Goal: Information Seeking & Learning: Understand process/instructions

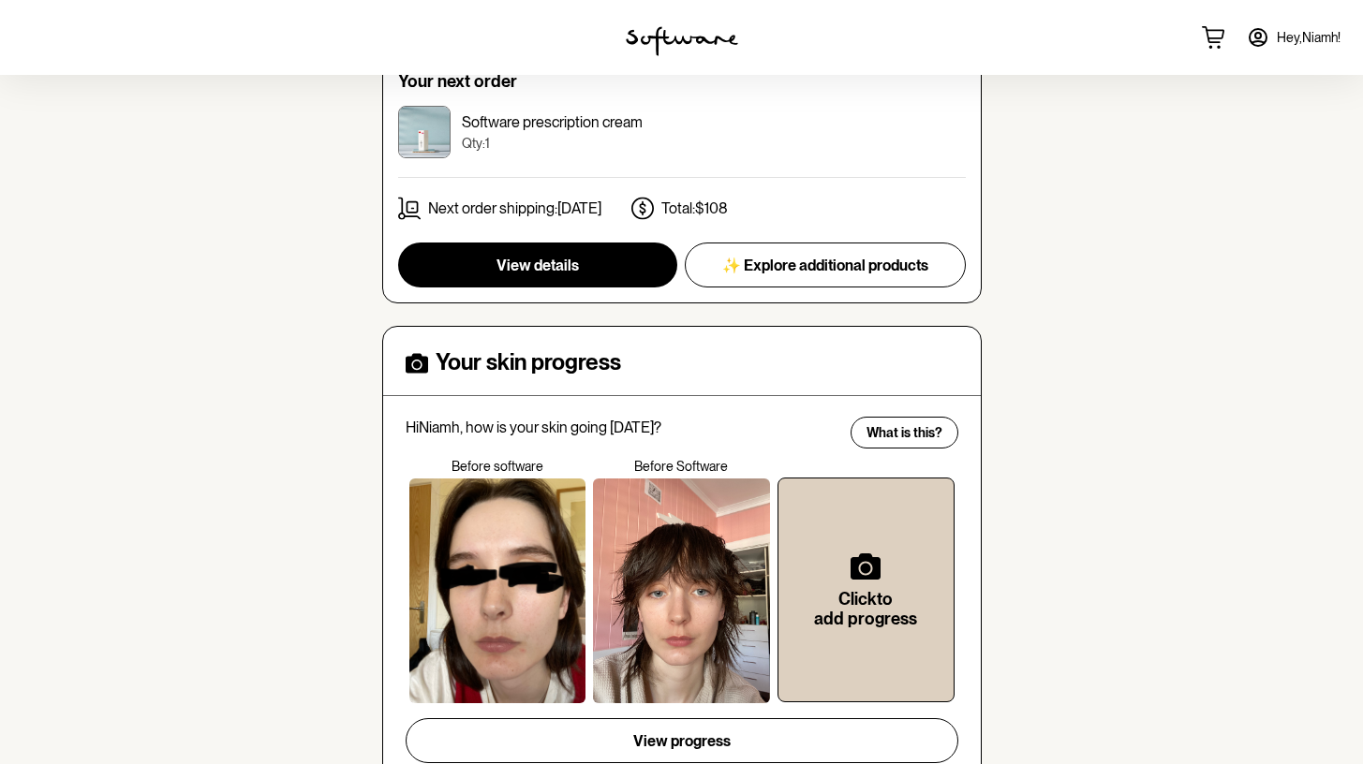
scroll to position [366, 0]
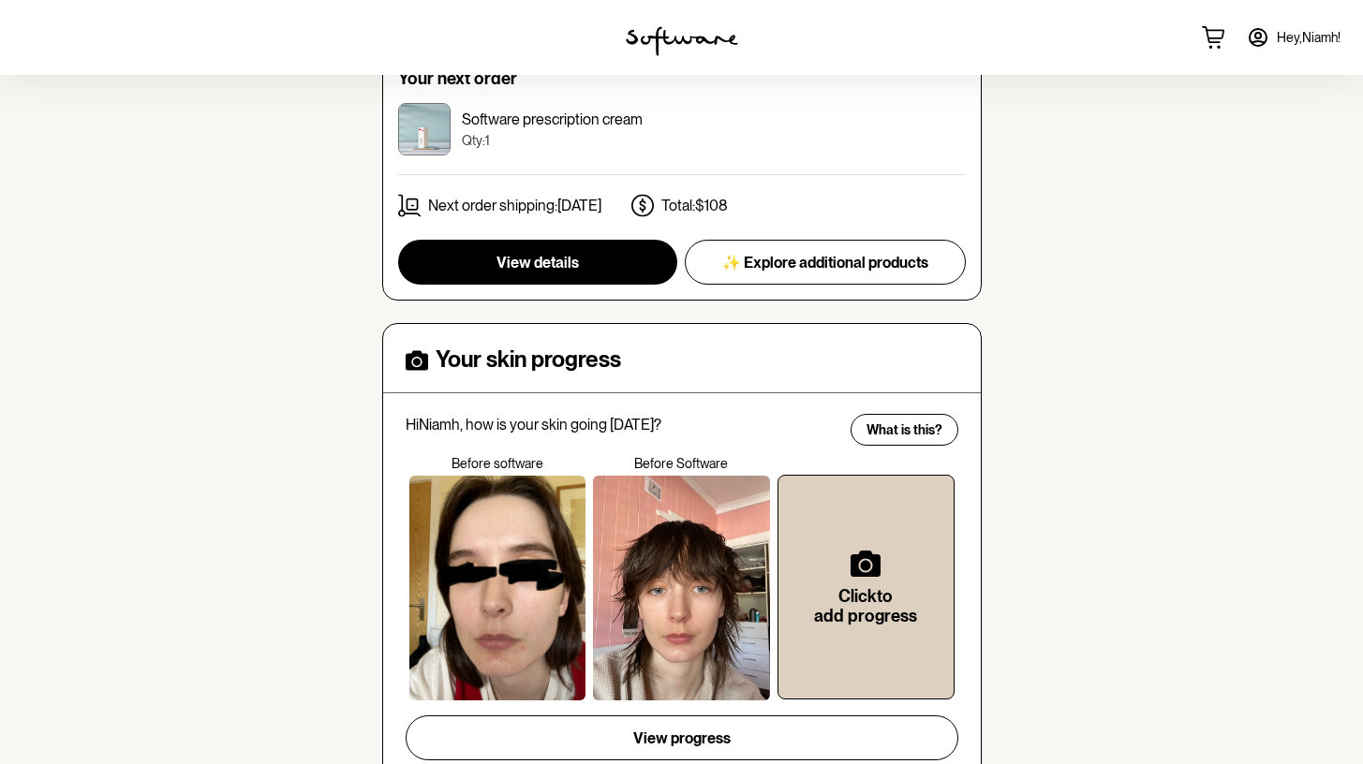
click at [665, 544] on div at bounding box center [681, 588] width 177 height 225
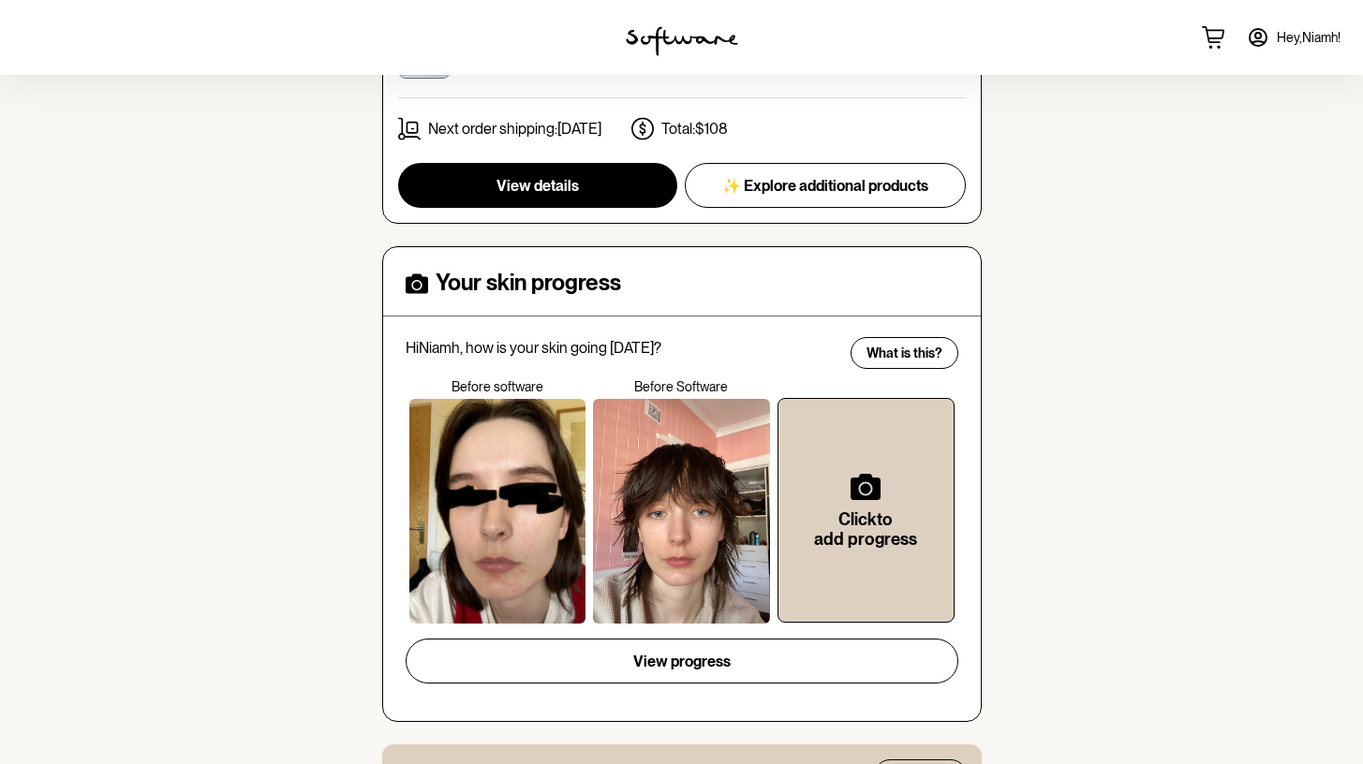
scroll to position [0, 0]
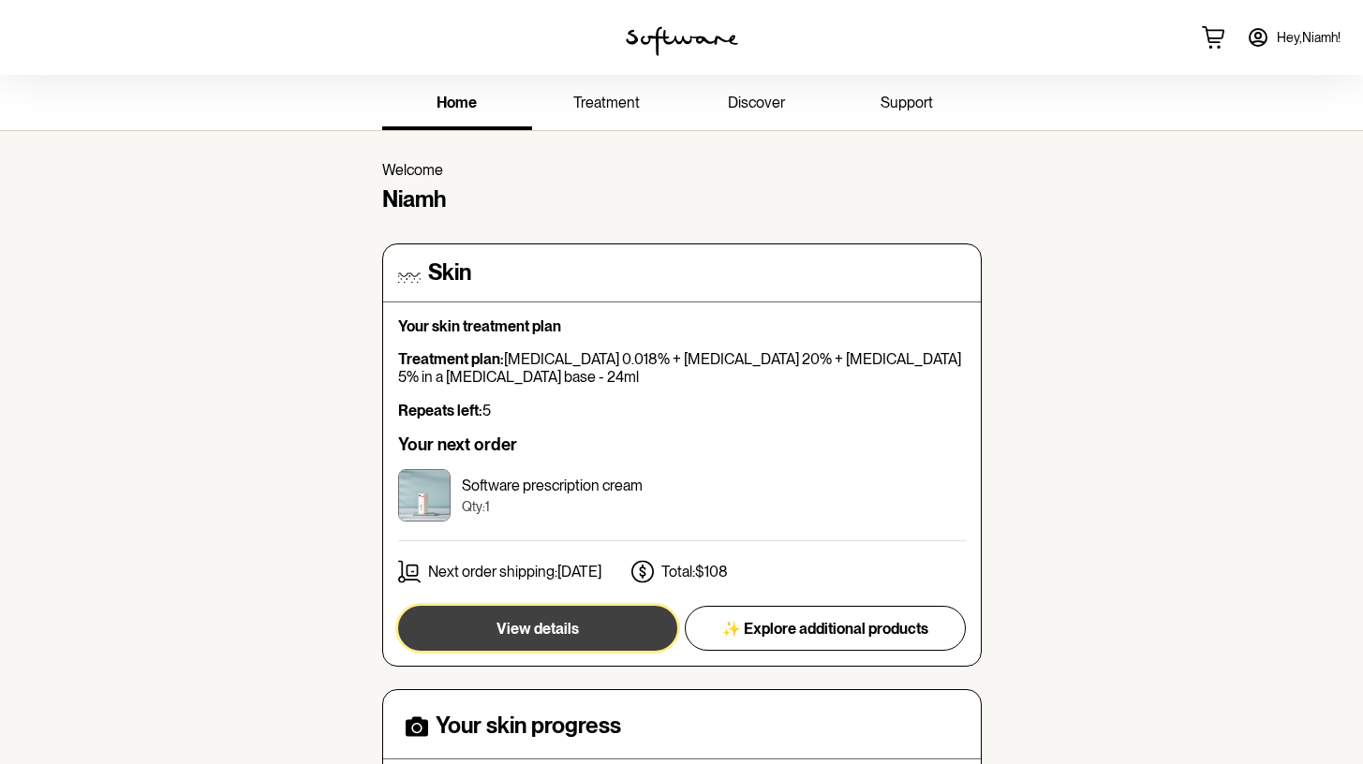
click at [533, 620] on span "View details" at bounding box center [537, 629] width 82 height 18
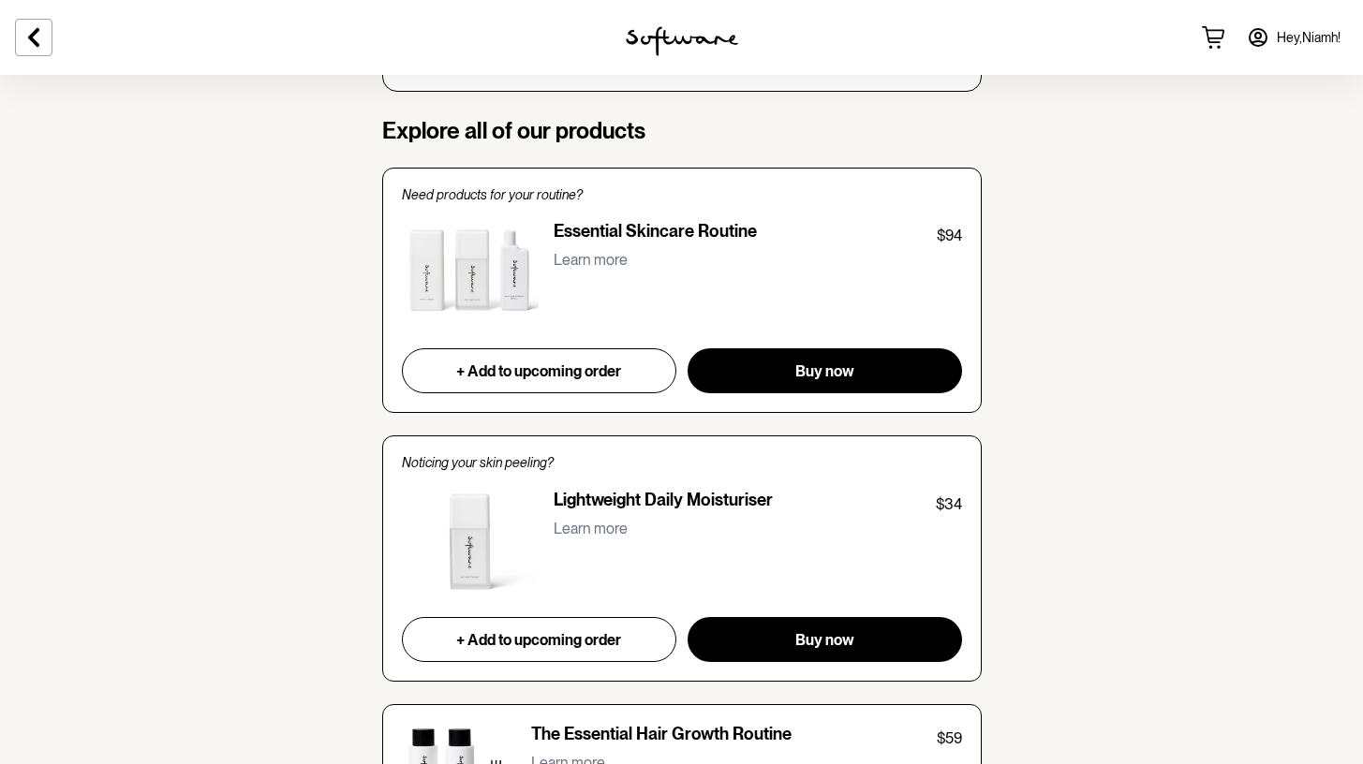
scroll to position [1406, 0]
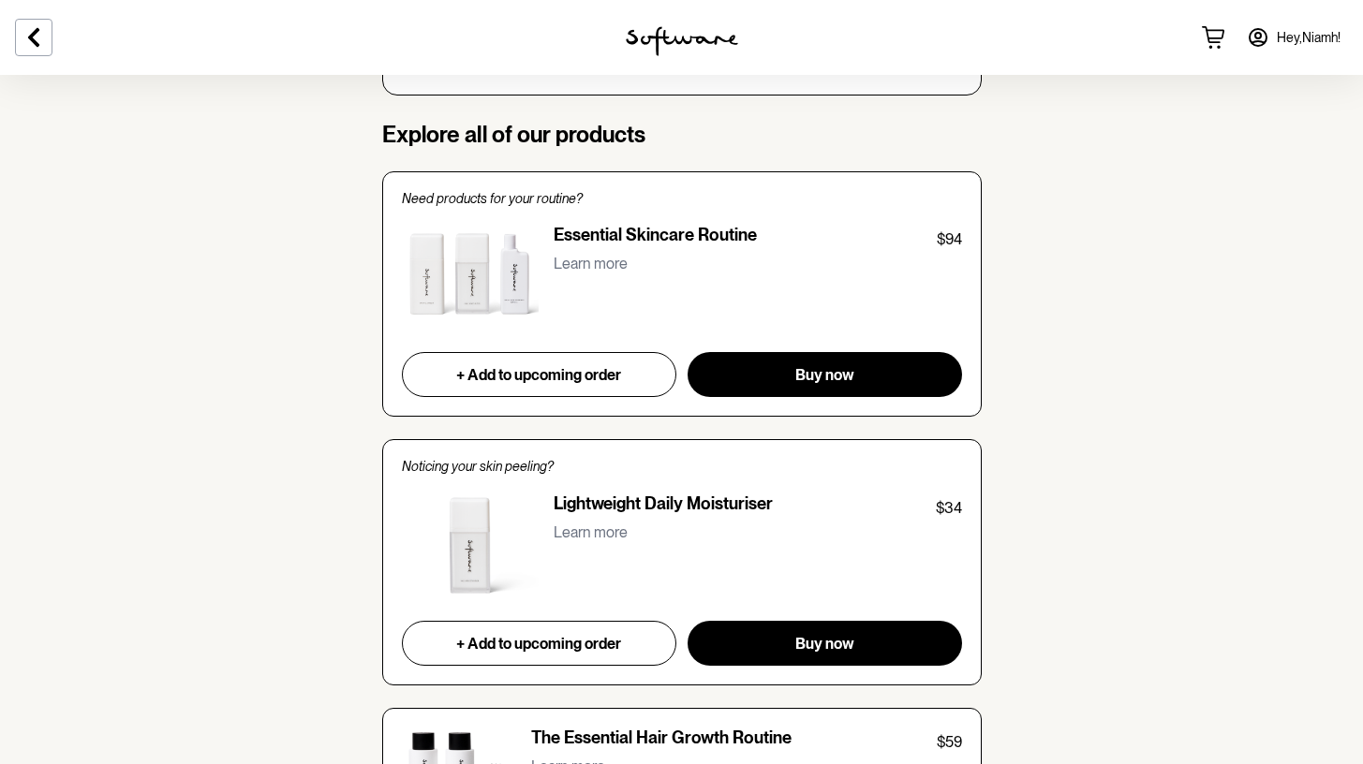
click at [606, 272] on p "Learn more" at bounding box center [590, 264] width 74 height 18
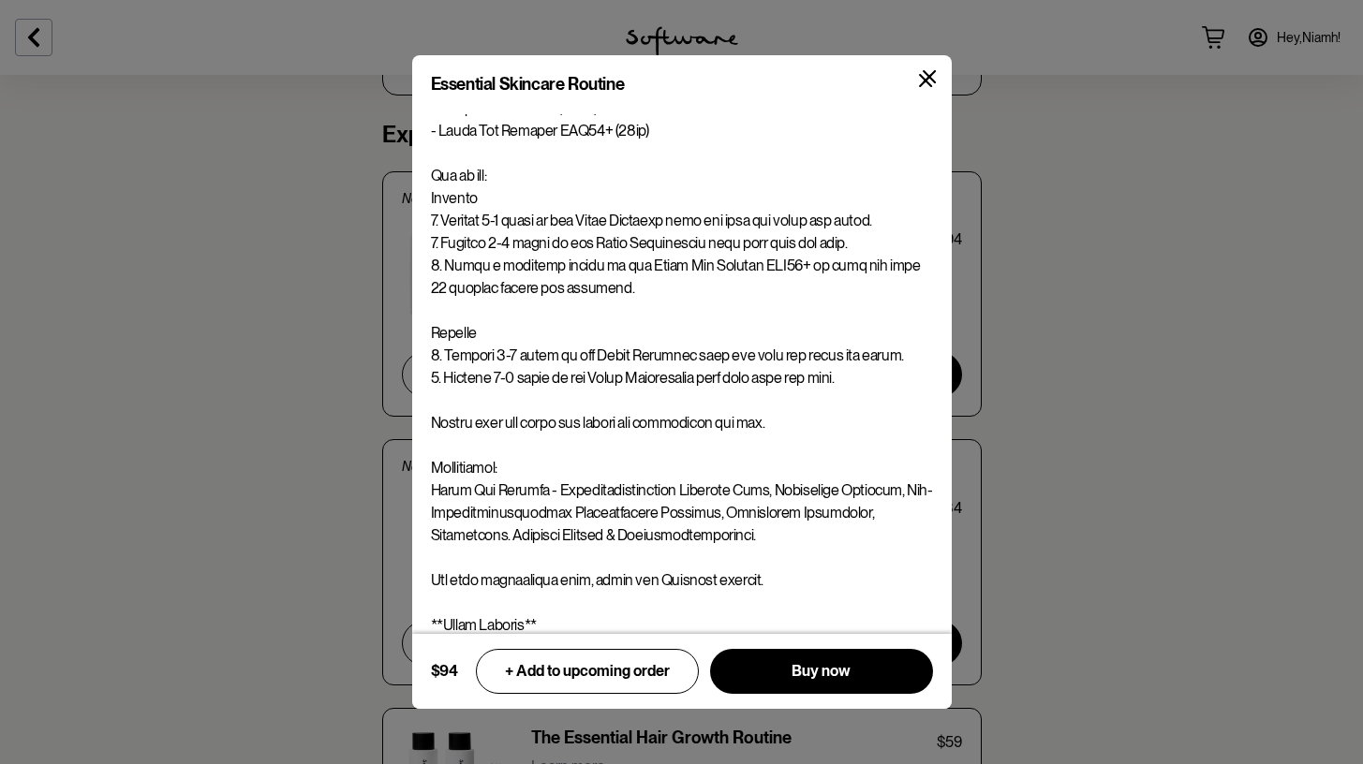
scroll to position [544, 0]
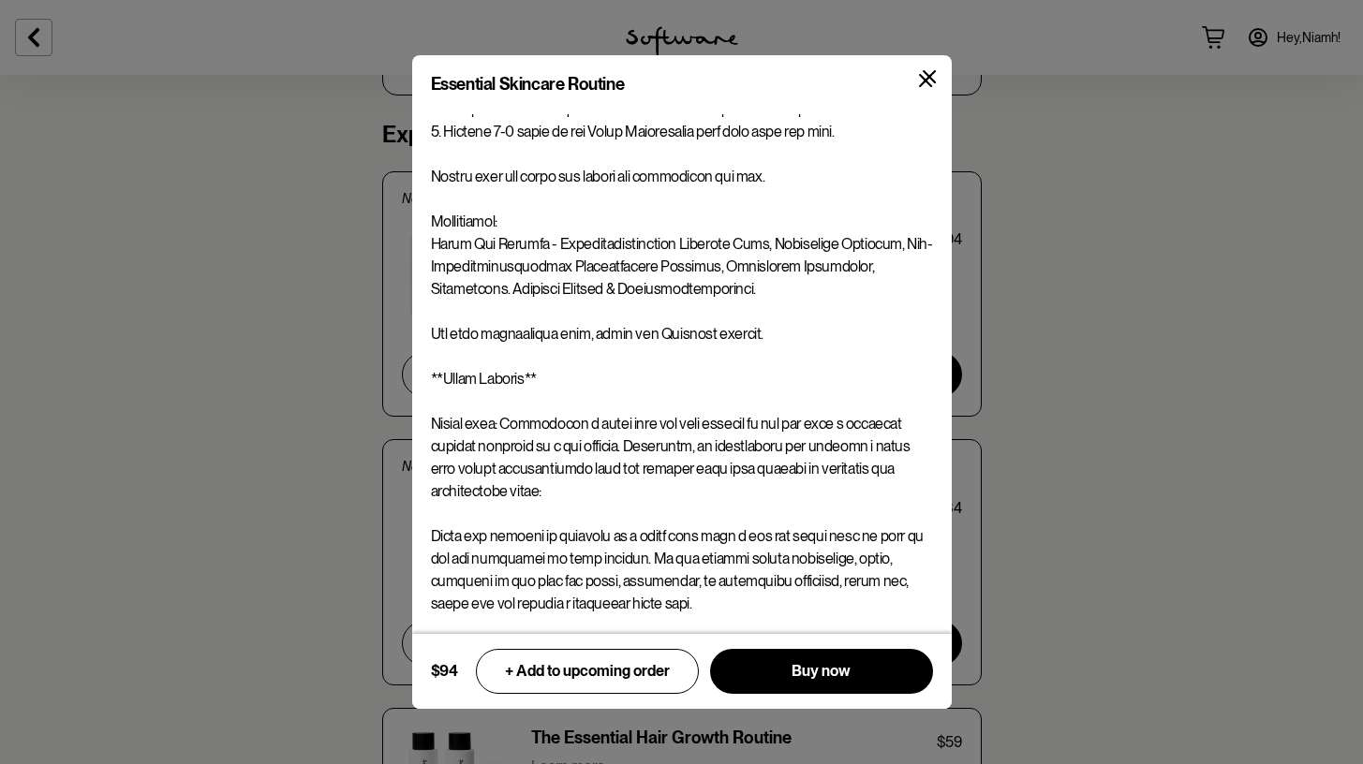
click at [934, 89] on button at bounding box center [926, 81] width 44 height 44
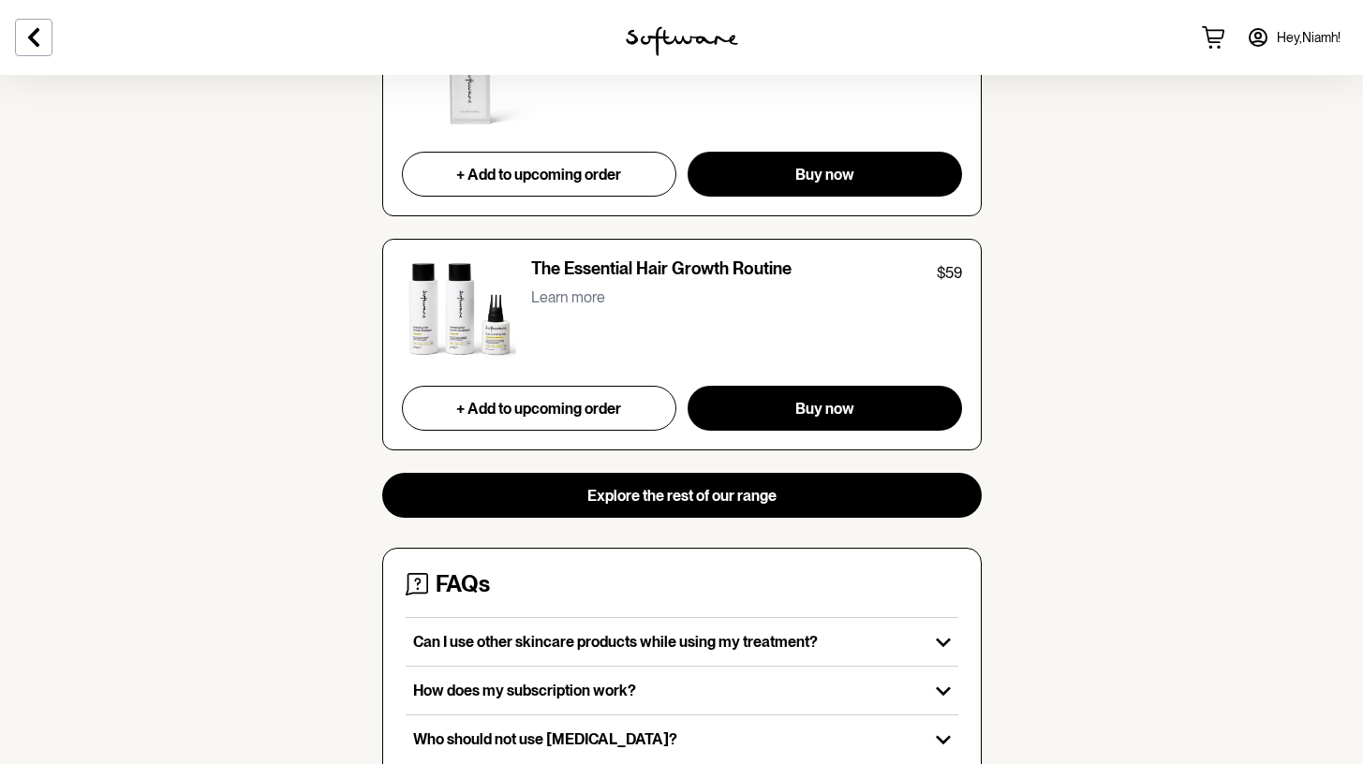
scroll to position [2057, 0]
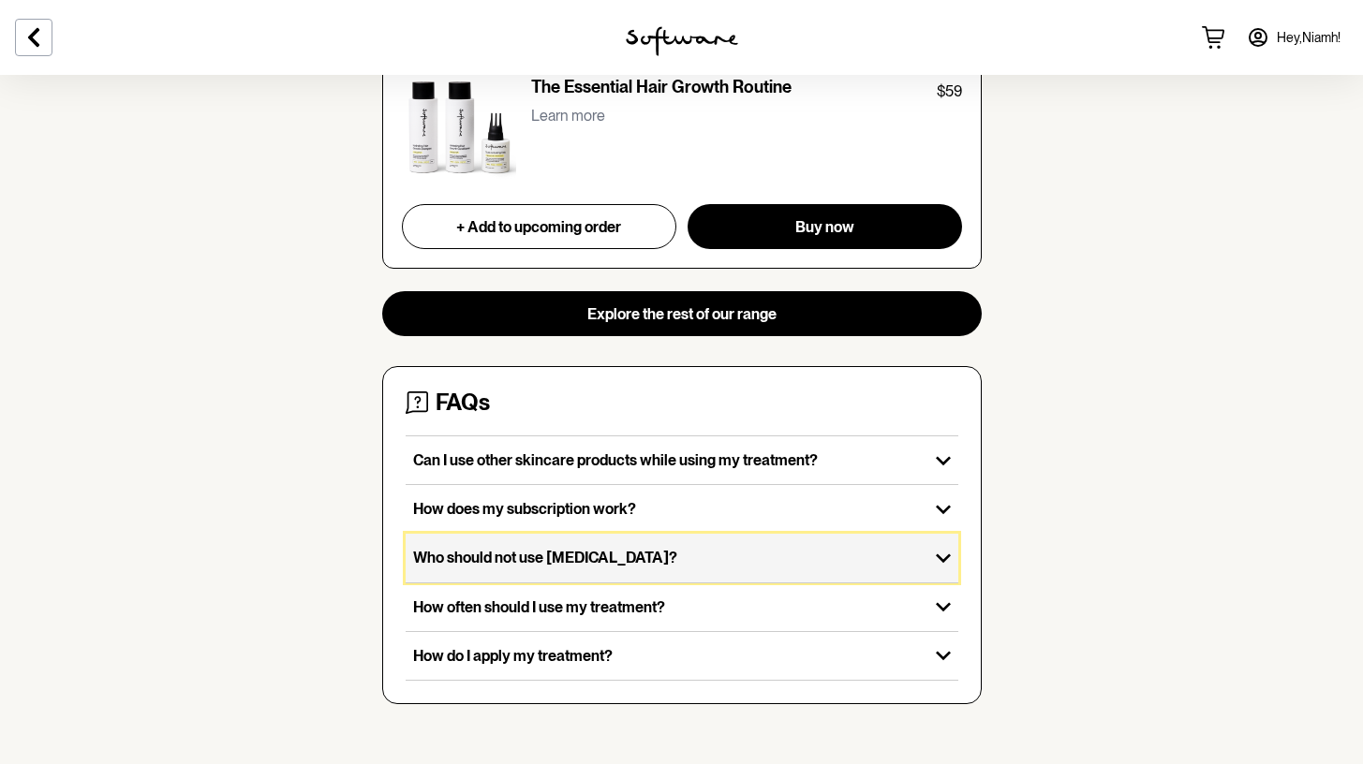
click at [546, 562] on p "Who should not use [MEDICAL_DATA]?" at bounding box center [667, 558] width 508 height 18
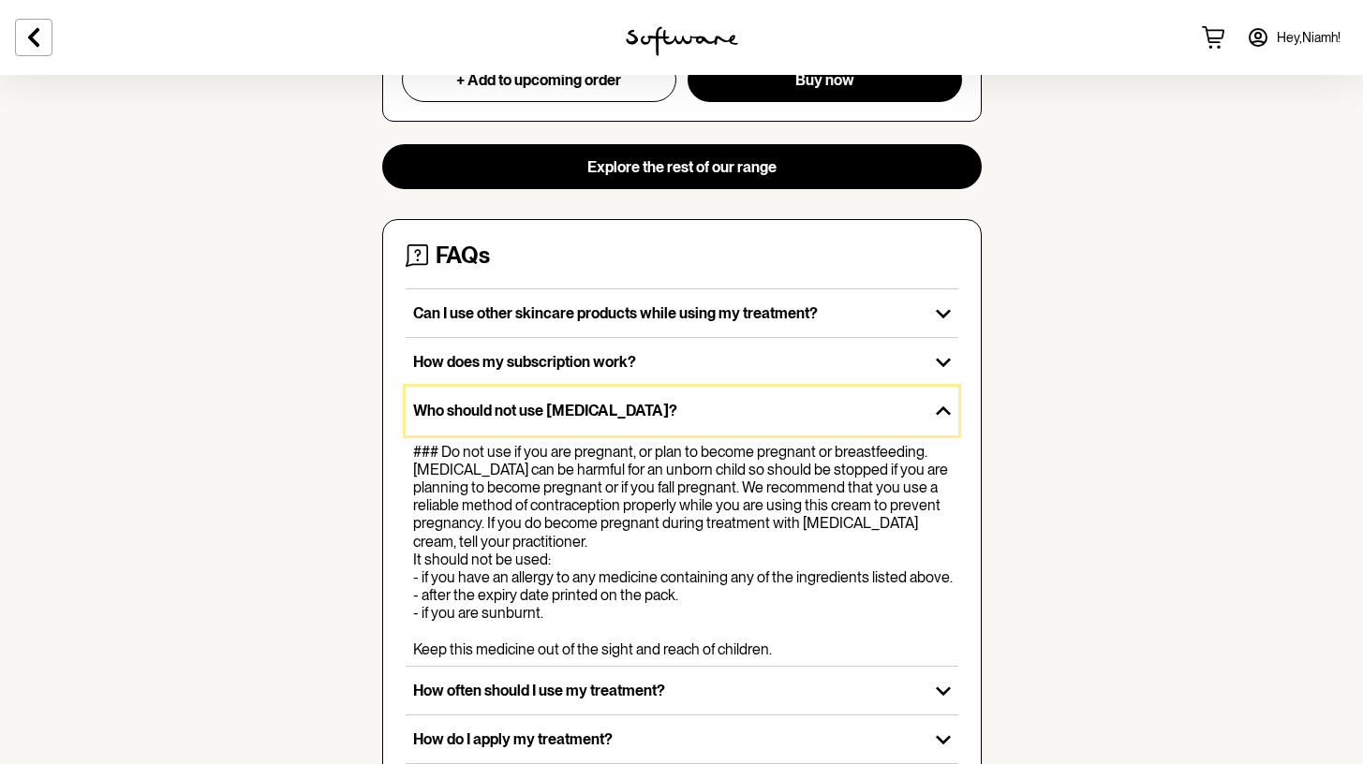
scroll to position [2206, 0]
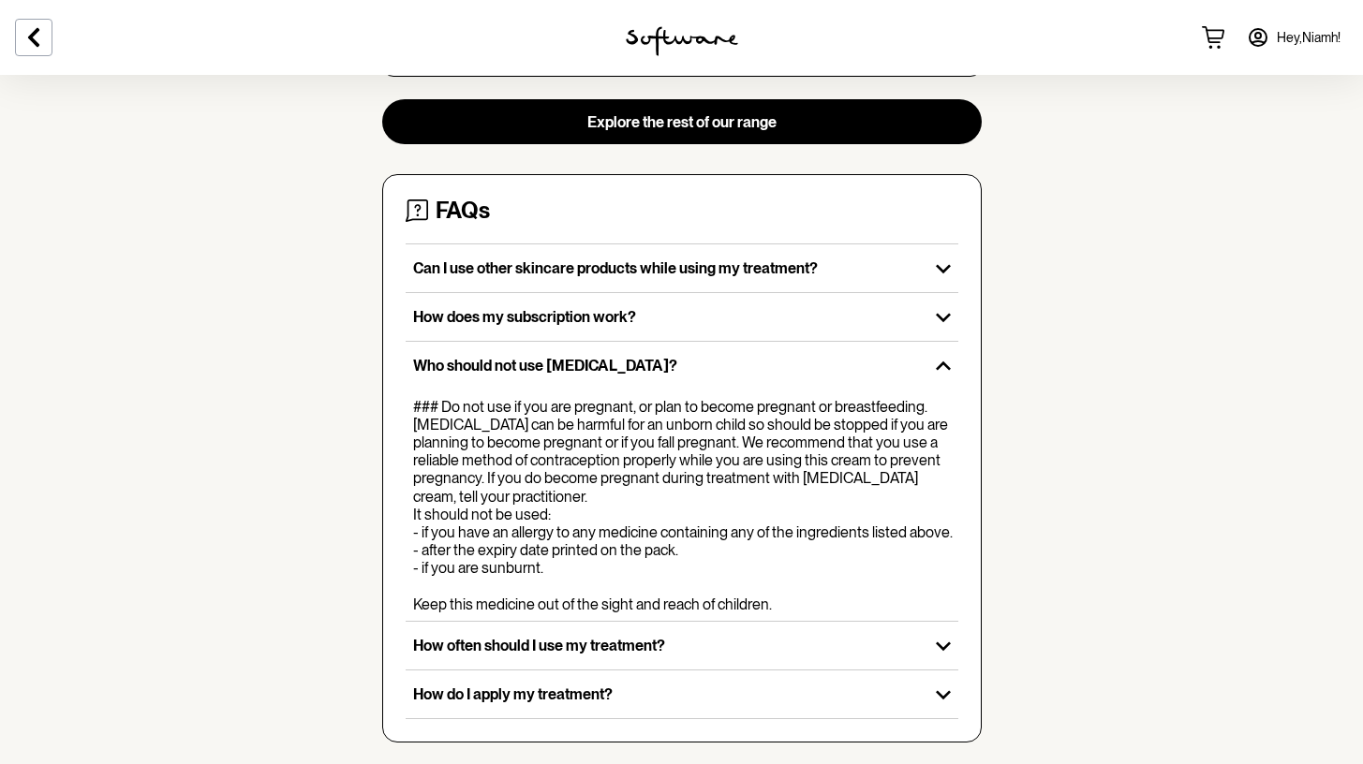
scroll to position [2292, 0]
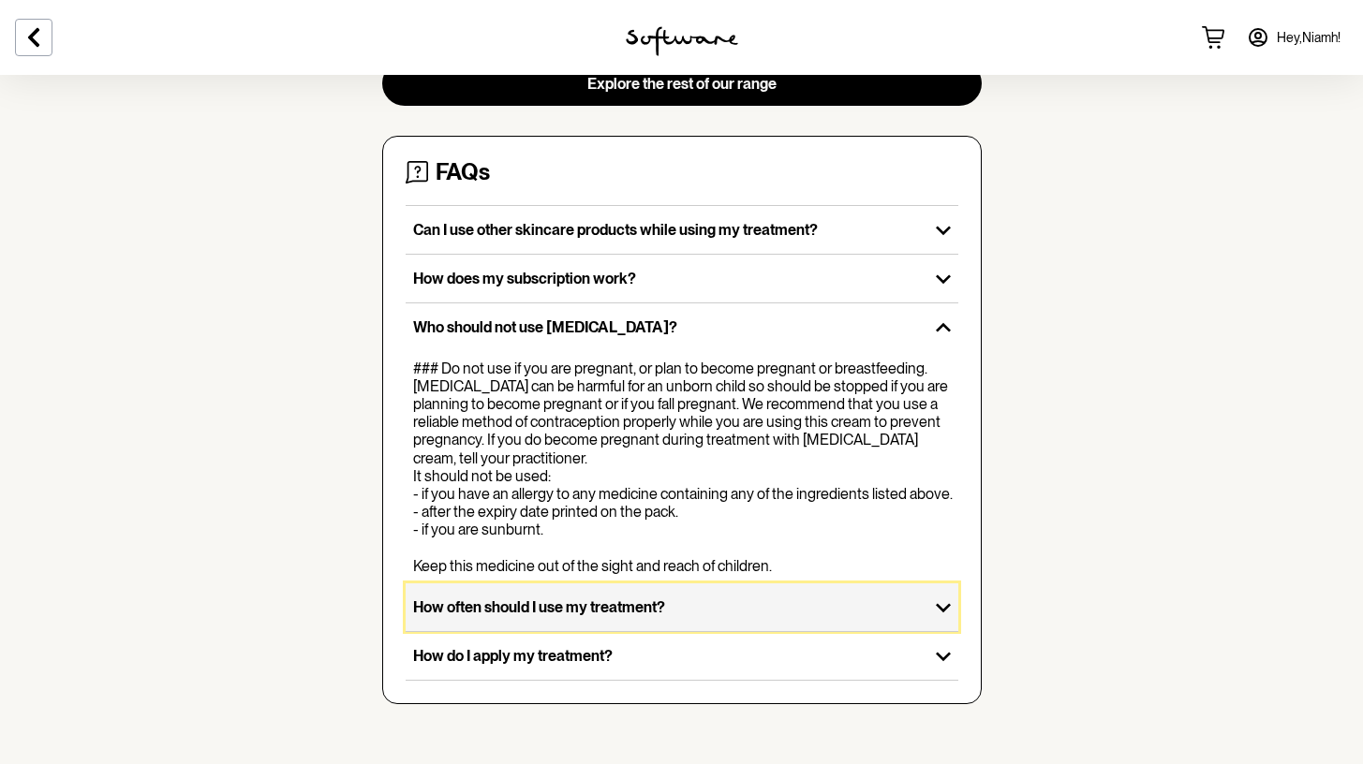
click at [554, 628] on div "How often should I use my treatment?" at bounding box center [667, 607] width 523 height 48
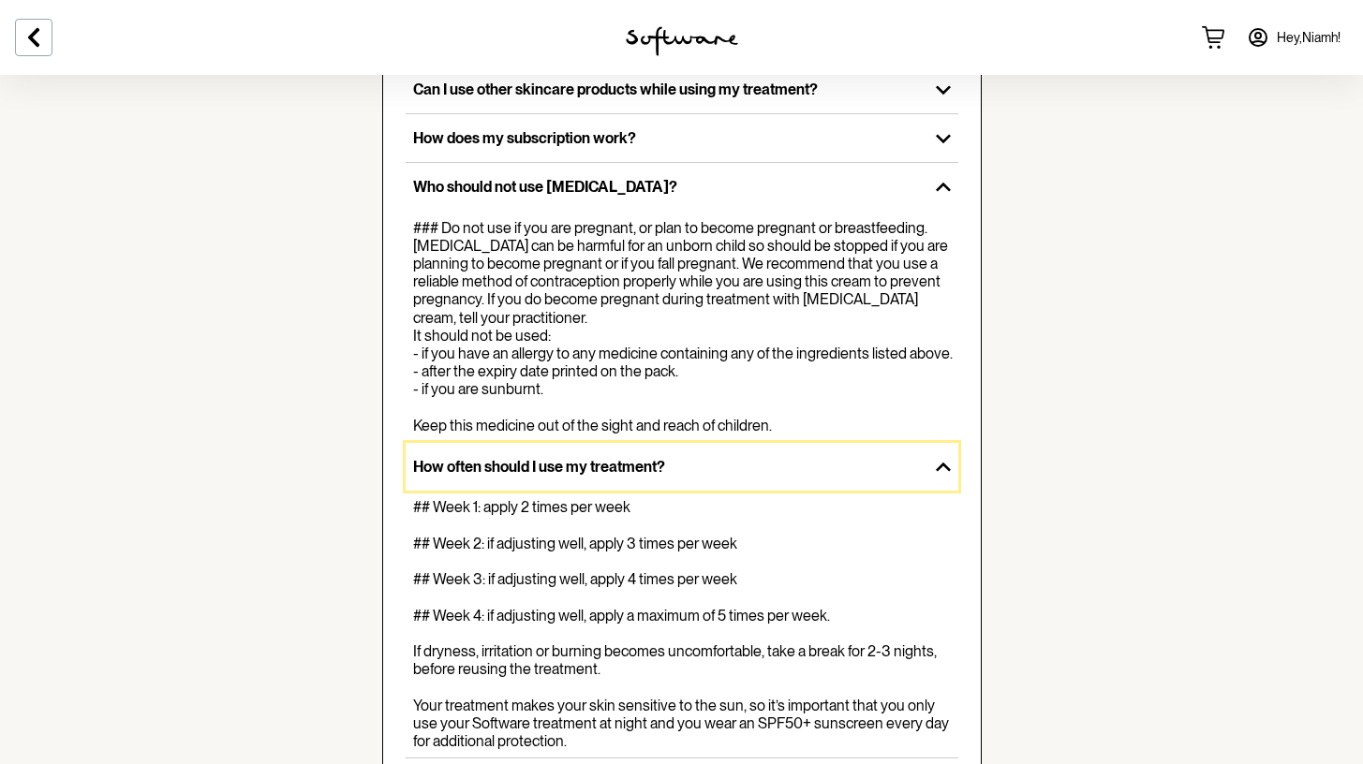
scroll to position [2493, 0]
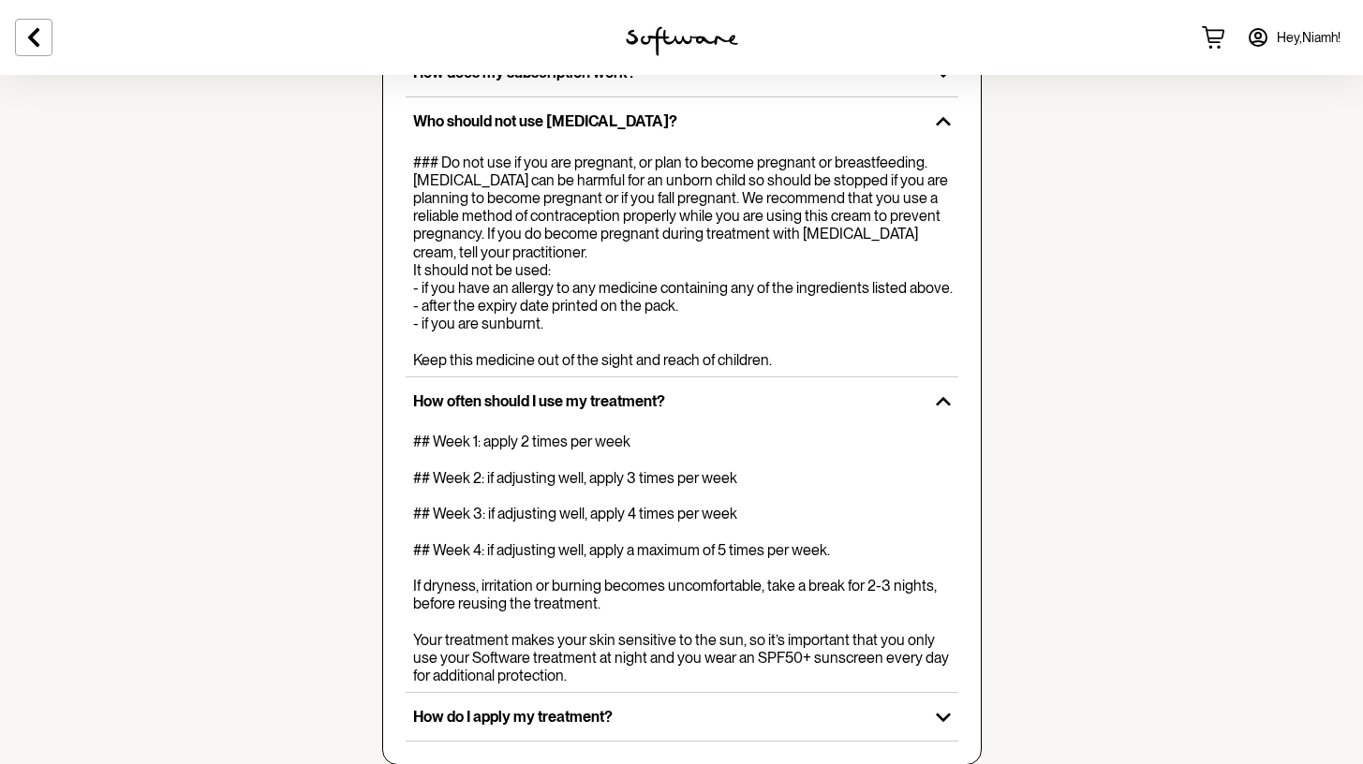
click at [955, 550] on div "## Week 1: apply 2 times per week ## Week 2: if adjusting well, apply 3 times p…" at bounding box center [685, 559] width 545 height 252
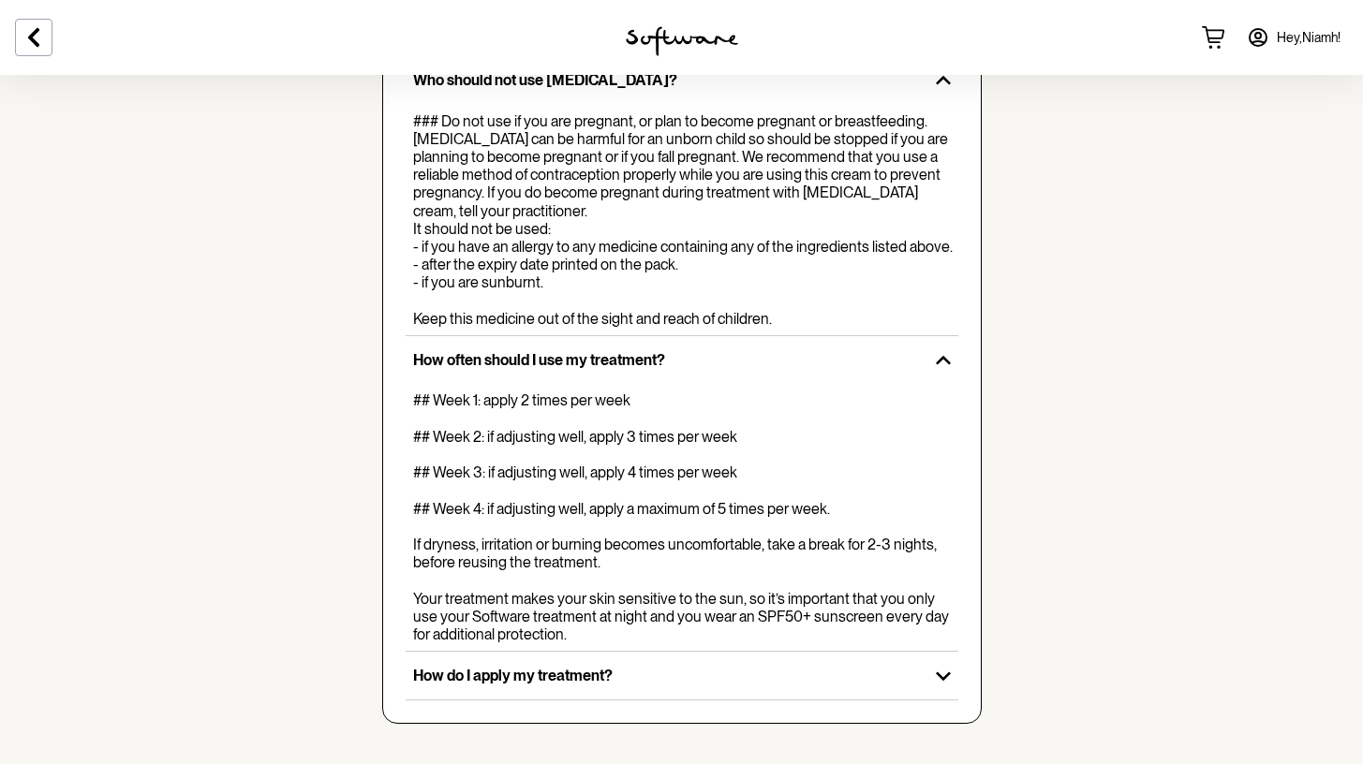
scroll to position [2545, 0]
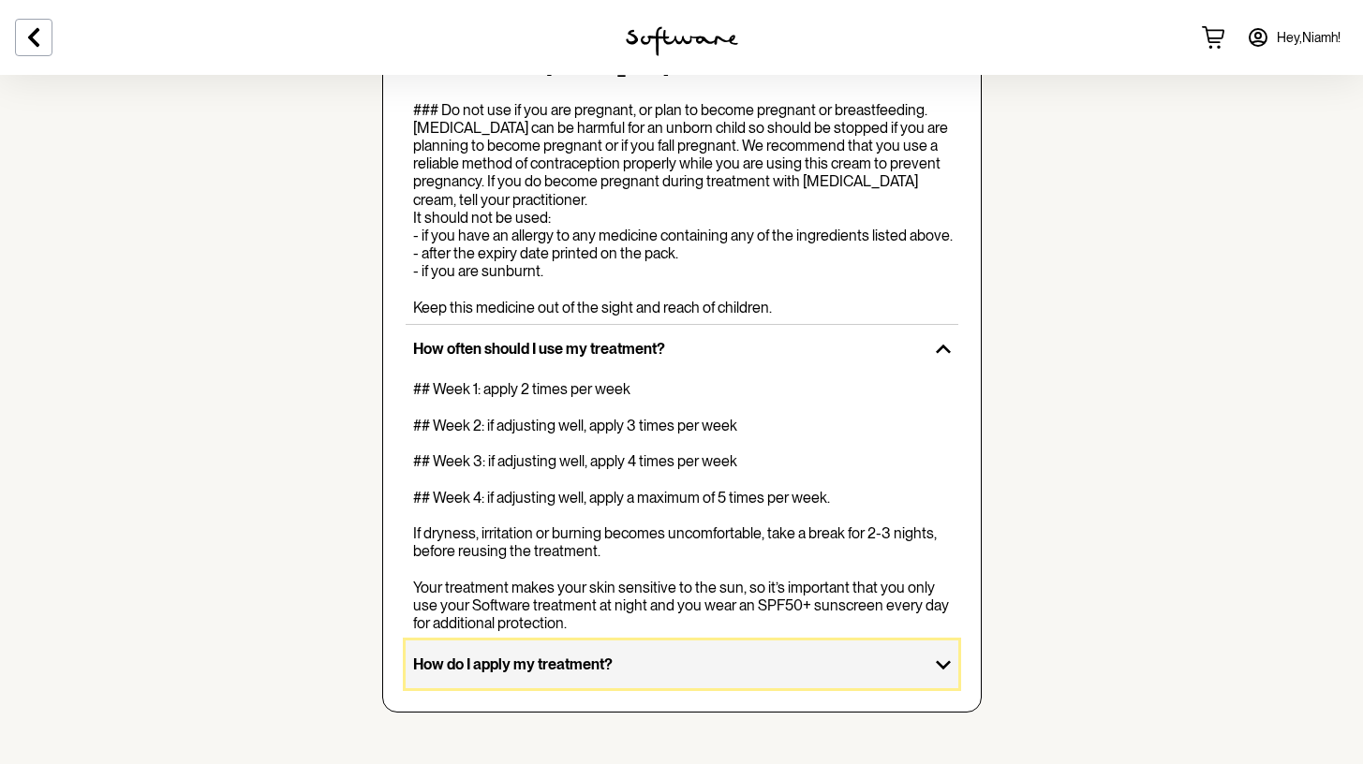
click at [808, 673] on p "How do I apply my treatment?" at bounding box center [667, 665] width 508 height 18
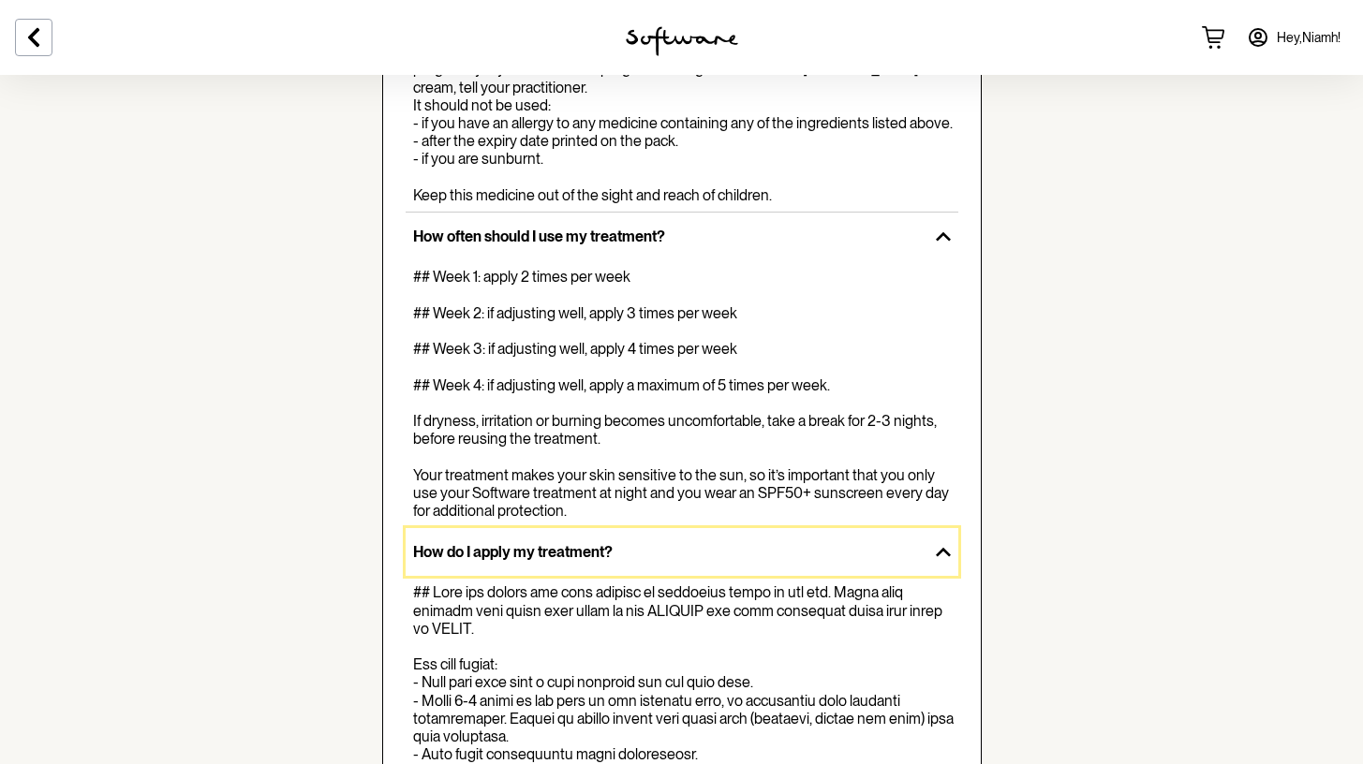
scroll to position [2941, 0]
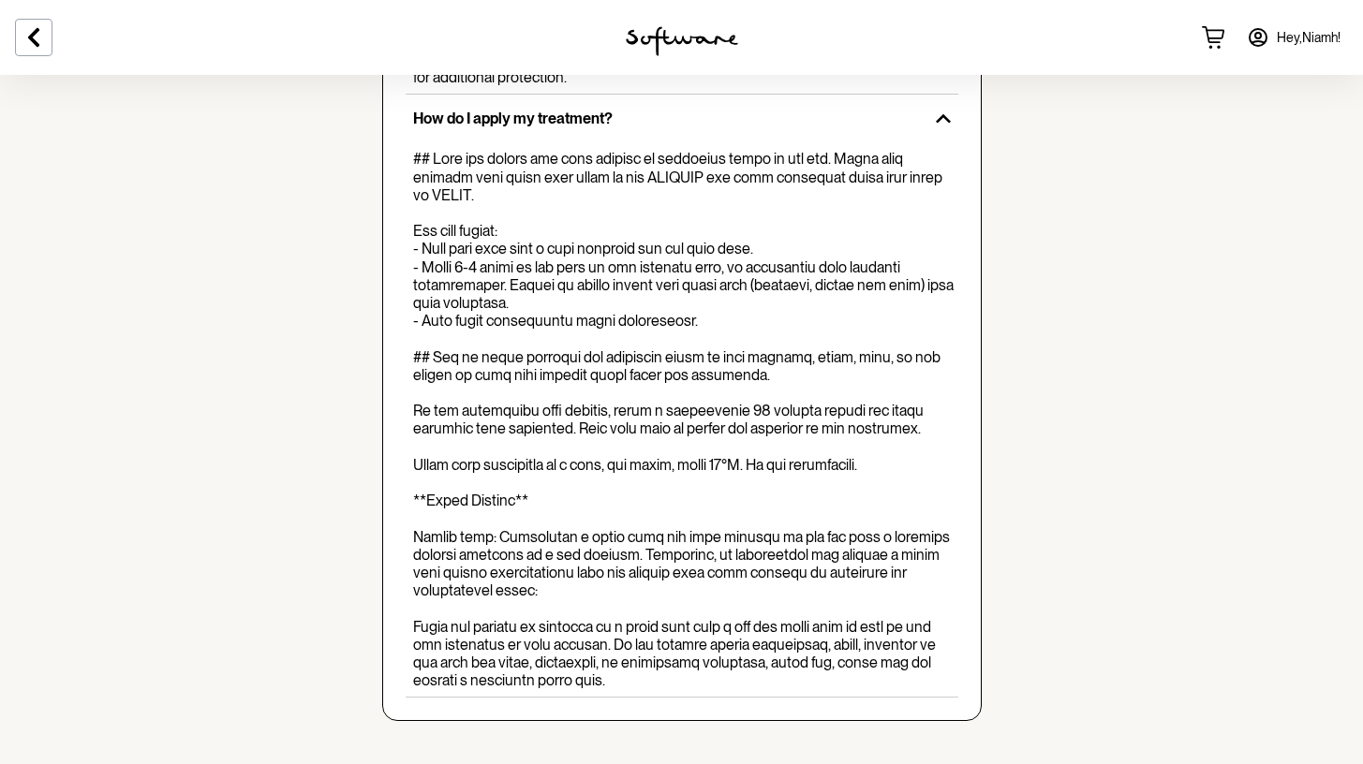
scroll to position [3127, 0]
